Goal: Information Seeking & Learning: Learn about a topic

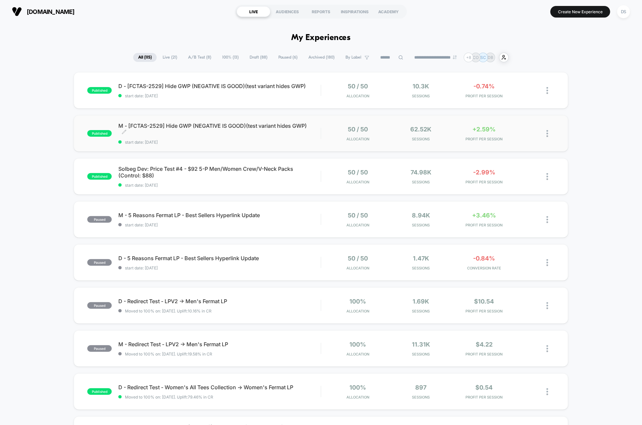
click at [289, 128] on span "M - [FCTAS-2529] Hide GWP (NEGATIVE IS GOOD)(test variant hides GWP) Click to e…" at bounding box center [219, 128] width 202 height 13
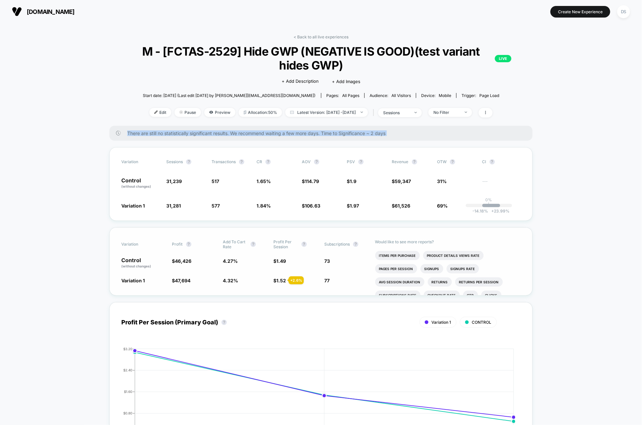
drag, startPoint x: 289, startPoint y: 128, endPoint x: 350, endPoint y: 229, distance: 117.8
click at [350, 228] on div "Variation Profit ? Add To Cart Rate ? Profit Per Session ? Subscriptions ? Cont…" at bounding box center [320, 261] width 423 height 68
click at [307, 39] on div "< Back to all live experiences M - [FCTAS-2529] Hide GWP (NEGATIVE IS GOOD)(tes…" at bounding box center [320, 79] width 423 height 91
click at [306, 37] on link "< Back to all live experiences" at bounding box center [321, 36] width 55 height 5
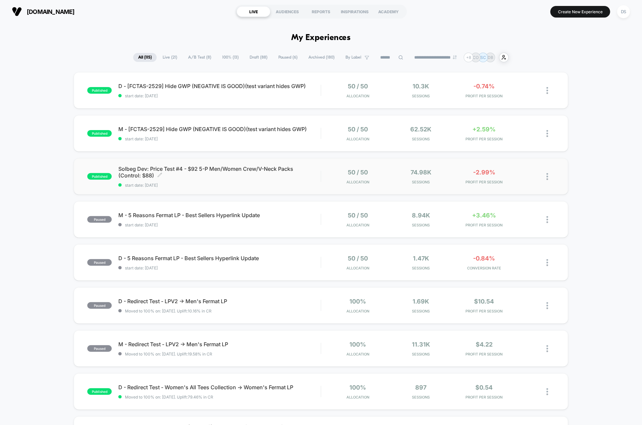
click at [280, 180] on div "Solbeg Dev: Price Test #4 - $92 5-P Men/Women Crew/V-Neck Packs (Control: $88) …" at bounding box center [219, 176] width 202 height 22
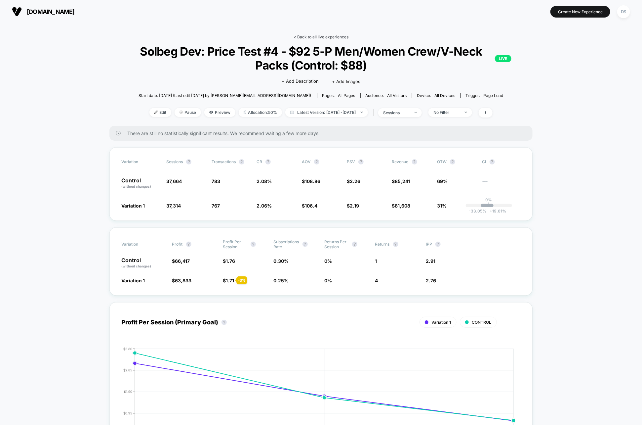
click at [330, 37] on link "< Back to all live experiences" at bounding box center [321, 36] width 55 height 5
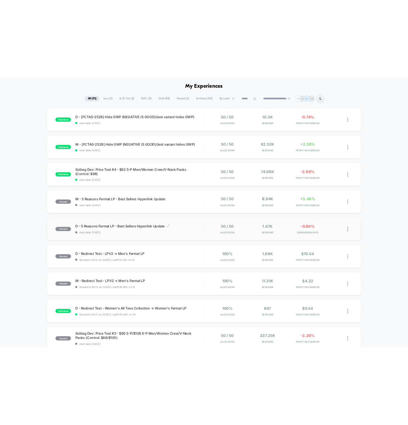
scroll to position [24, 0]
